Goal: Information Seeking & Learning: Learn about a topic

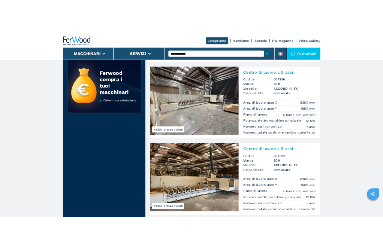
scroll to position [225, 0]
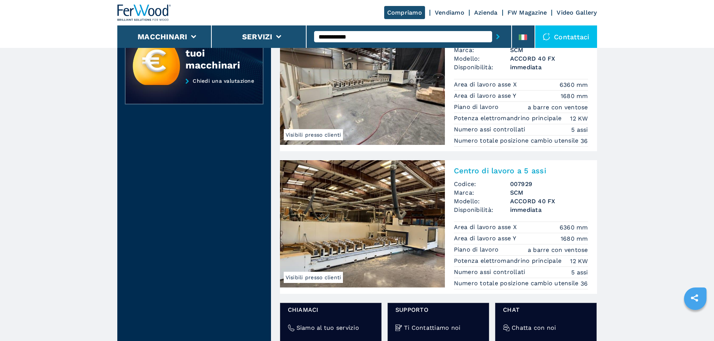
click at [388, 257] on img at bounding box center [362, 223] width 165 height 127
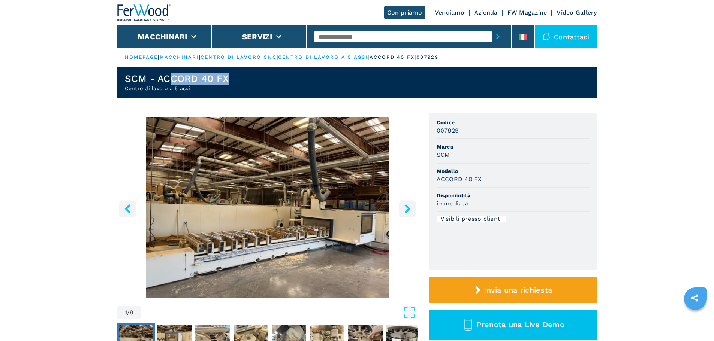
drag, startPoint x: 246, startPoint y: 82, endPoint x: 172, endPoint y: 79, distance: 74.6
click at [172, 79] on header "SCM - ACCORD 40 FX Centro di lavoro a 5 assi" at bounding box center [357, 82] width 480 height 31
click at [157, 80] on h1 "SCM - ACCORD 40 FX" at bounding box center [177, 79] width 104 height 12
drag, startPoint x: 157, startPoint y: 80, endPoint x: 236, endPoint y: 81, distance: 79.4
click at [236, 81] on header "SCM - ACCORD 40 FX Centro di lavoro a 5 assi" at bounding box center [357, 82] width 480 height 31
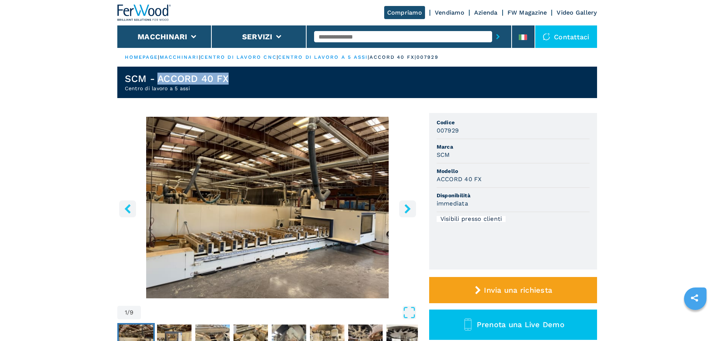
copy h1 "ACCORD 40 FX"
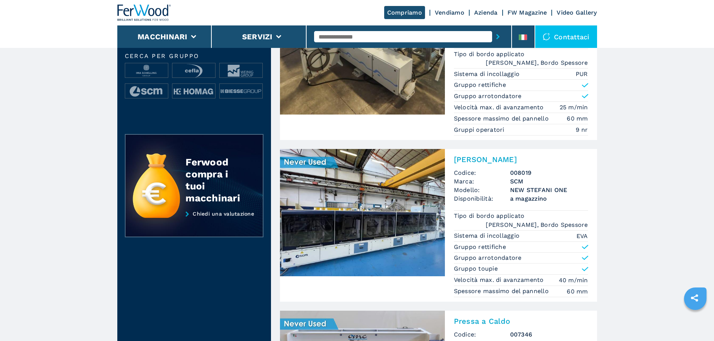
scroll to position [75, 0]
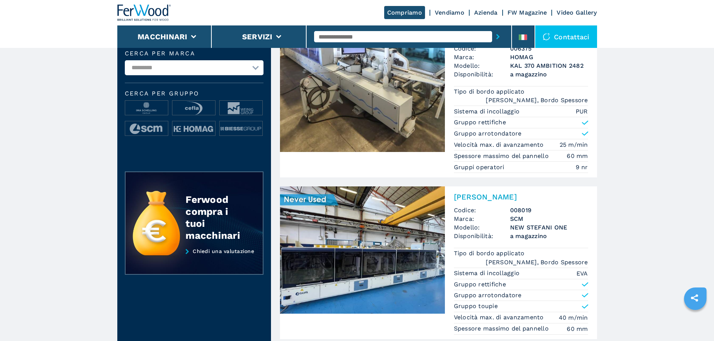
click at [145, 6] on img at bounding box center [144, 12] width 54 height 16
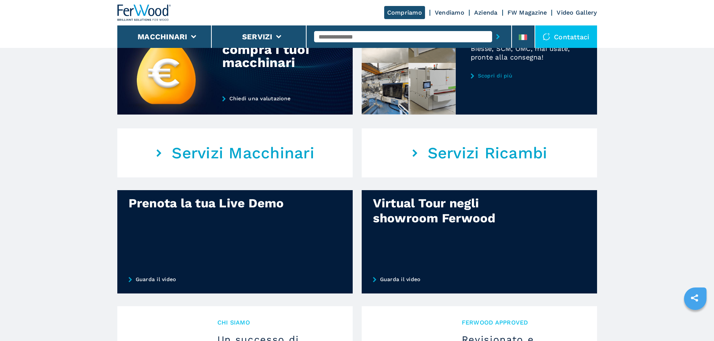
scroll to position [329, 0]
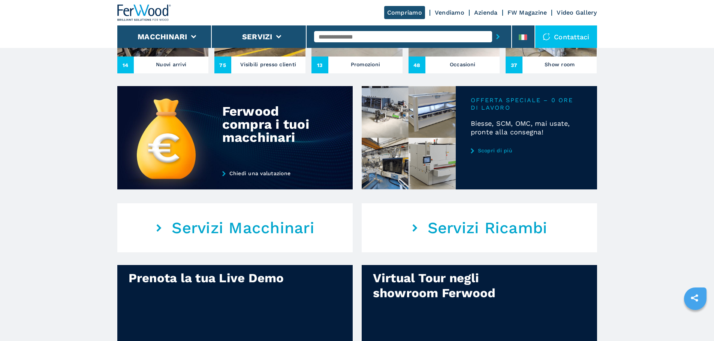
click at [479, 154] on link "Scopri di più" at bounding box center [526, 151] width 111 height 6
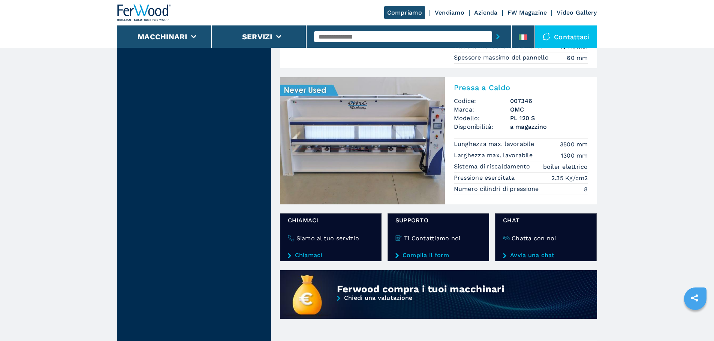
scroll to position [525, 0]
